Goal: Navigation & Orientation: Go to known website

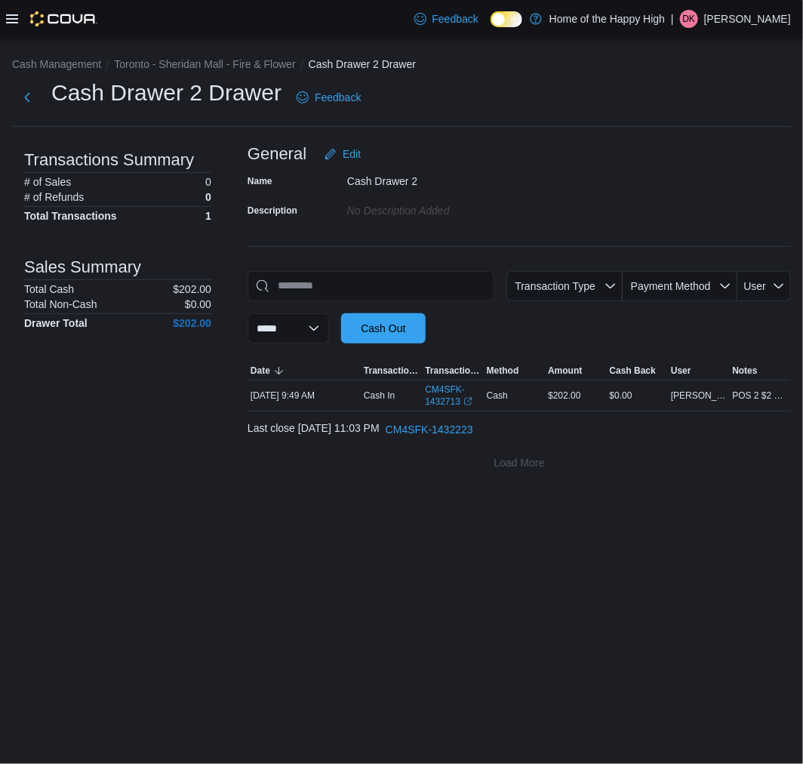
click at [715, 6] on div "Feedback Dark Mode Home of the Happy High | DK Daniel Khong" at bounding box center [599, 19] width 383 height 30
click at [729, 8] on div "Feedback Dark Mode Home of the Happy High | DK Daniel Khong" at bounding box center [599, 19] width 383 height 30
click at [749, 11] on p "Daniel Khong" at bounding box center [747, 19] width 87 height 18
click at [703, 147] on span "Sign Out" at bounding box center [693, 149] width 41 height 15
